Goal: Entertainment & Leisure: Browse casually

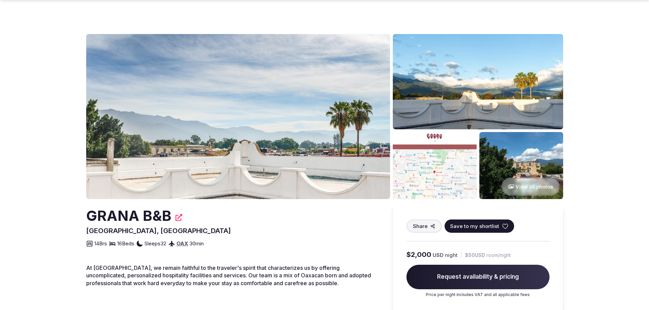
scroll to position [68, 0]
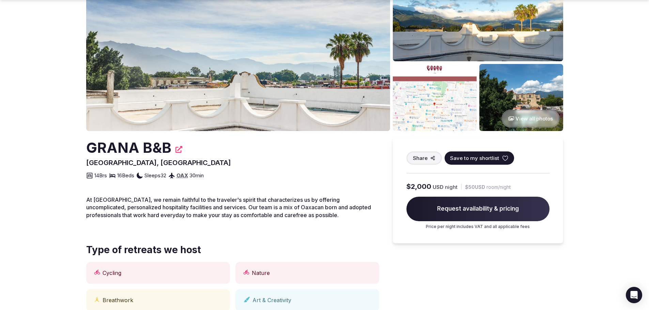
click at [544, 117] on button "View all photos" at bounding box center [531, 119] width 58 height 18
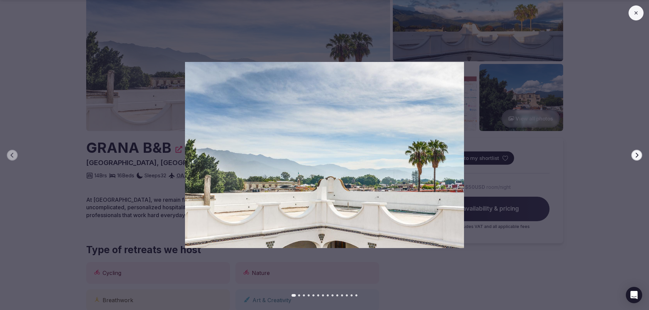
click at [637, 156] on icon "button" at bounding box center [637, 155] width 3 height 5
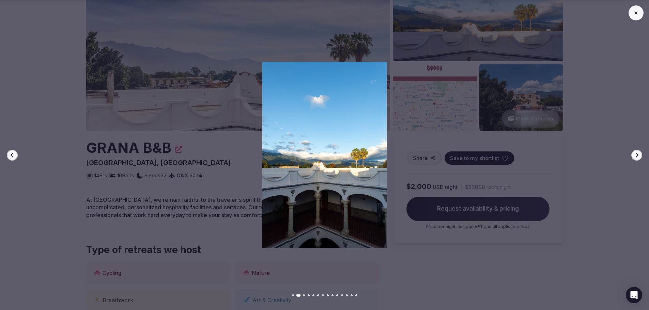
click at [636, 156] on icon "button" at bounding box center [636, 155] width 5 height 5
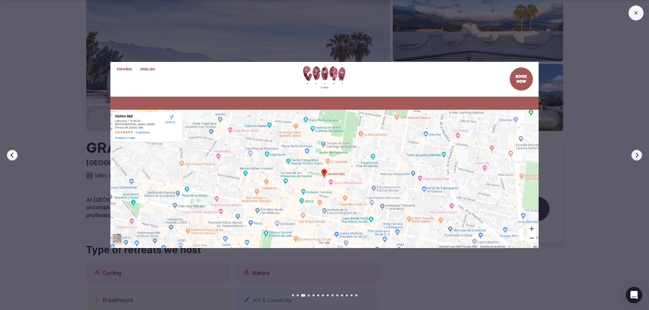
click at [636, 156] on icon "button" at bounding box center [636, 155] width 5 height 5
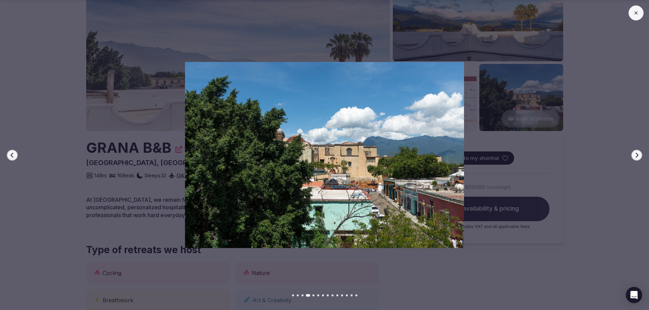
click at [636, 156] on icon "button" at bounding box center [636, 155] width 5 height 5
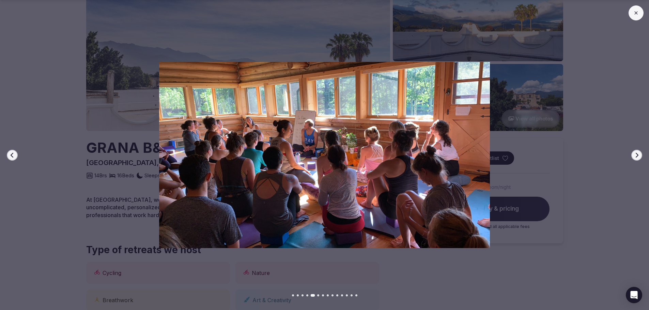
click at [636, 156] on icon "button" at bounding box center [636, 155] width 5 height 5
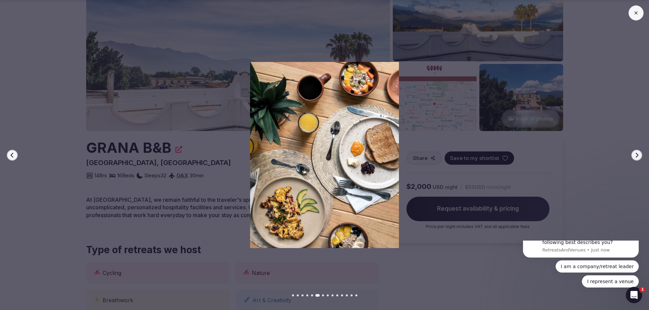
click at [636, 156] on icon "button" at bounding box center [636, 155] width 5 height 5
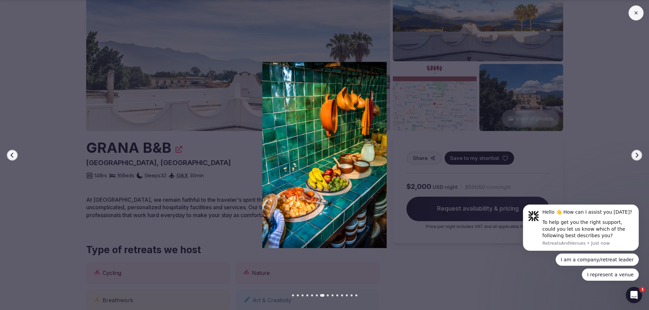
click at [640, 156] on button "Next slide" at bounding box center [636, 155] width 11 height 11
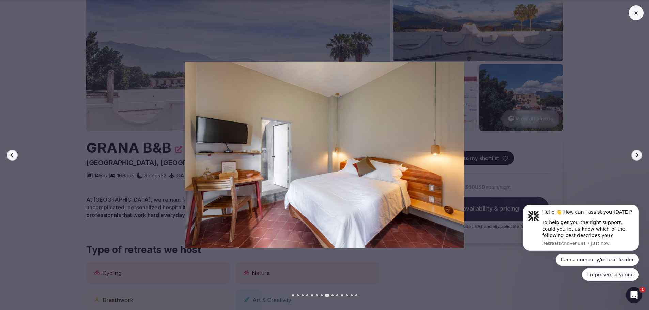
click at [638, 156] on icon "button" at bounding box center [636, 155] width 5 height 5
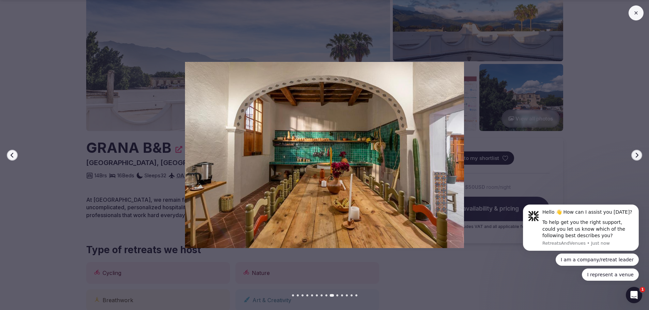
click at [638, 156] on icon "button" at bounding box center [636, 155] width 5 height 5
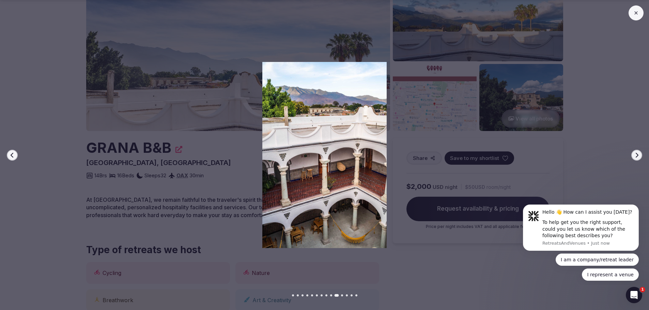
click at [638, 156] on icon "button" at bounding box center [636, 155] width 5 height 5
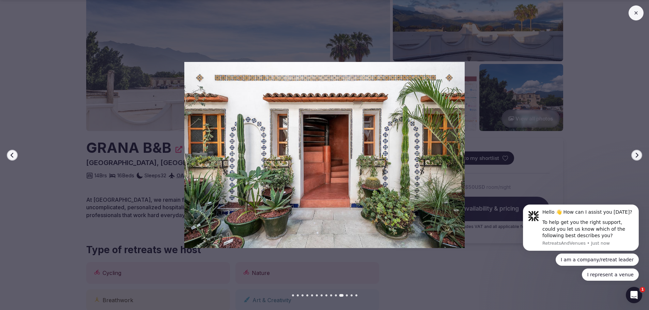
click at [638, 156] on icon "button" at bounding box center [636, 155] width 5 height 5
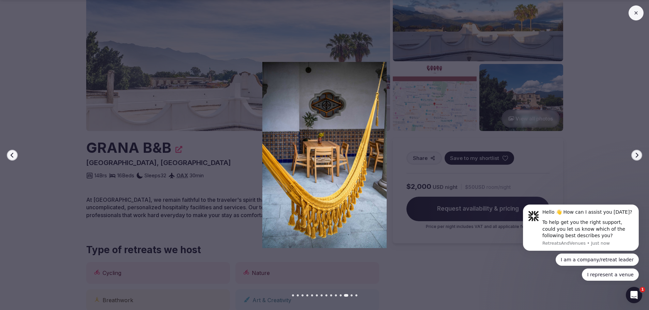
click at [638, 156] on icon "button" at bounding box center [636, 155] width 5 height 5
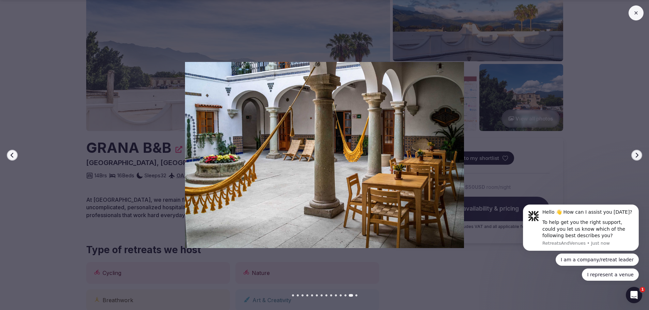
click at [638, 156] on icon "button" at bounding box center [636, 155] width 5 height 5
